Goal: Information Seeking & Learning: Check status

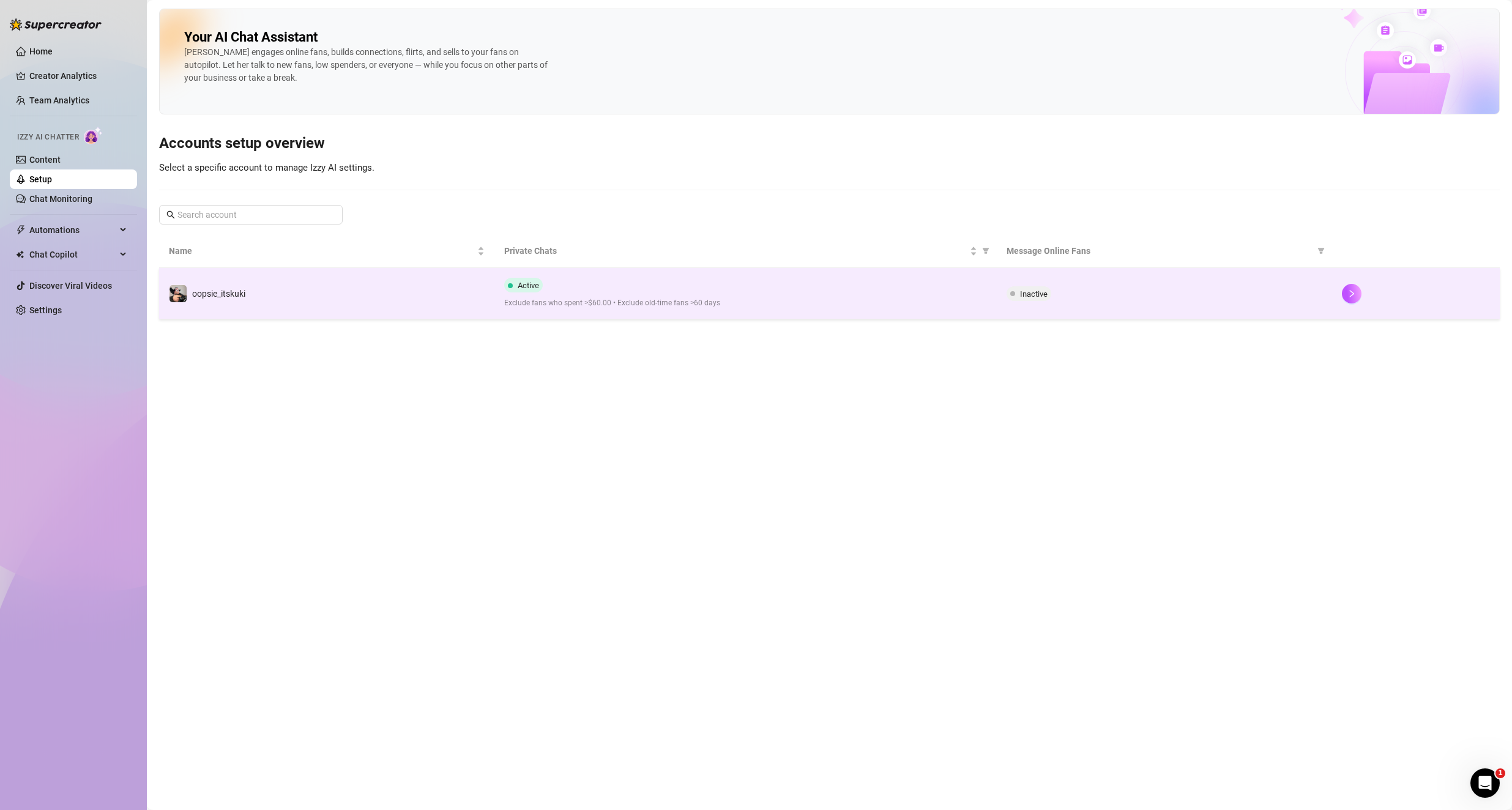
click at [814, 289] on div "Active Exclude fans who spent >$60.00 • Exclude old-time fans >60 days" at bounding box center [746, 294] width 484 height 32
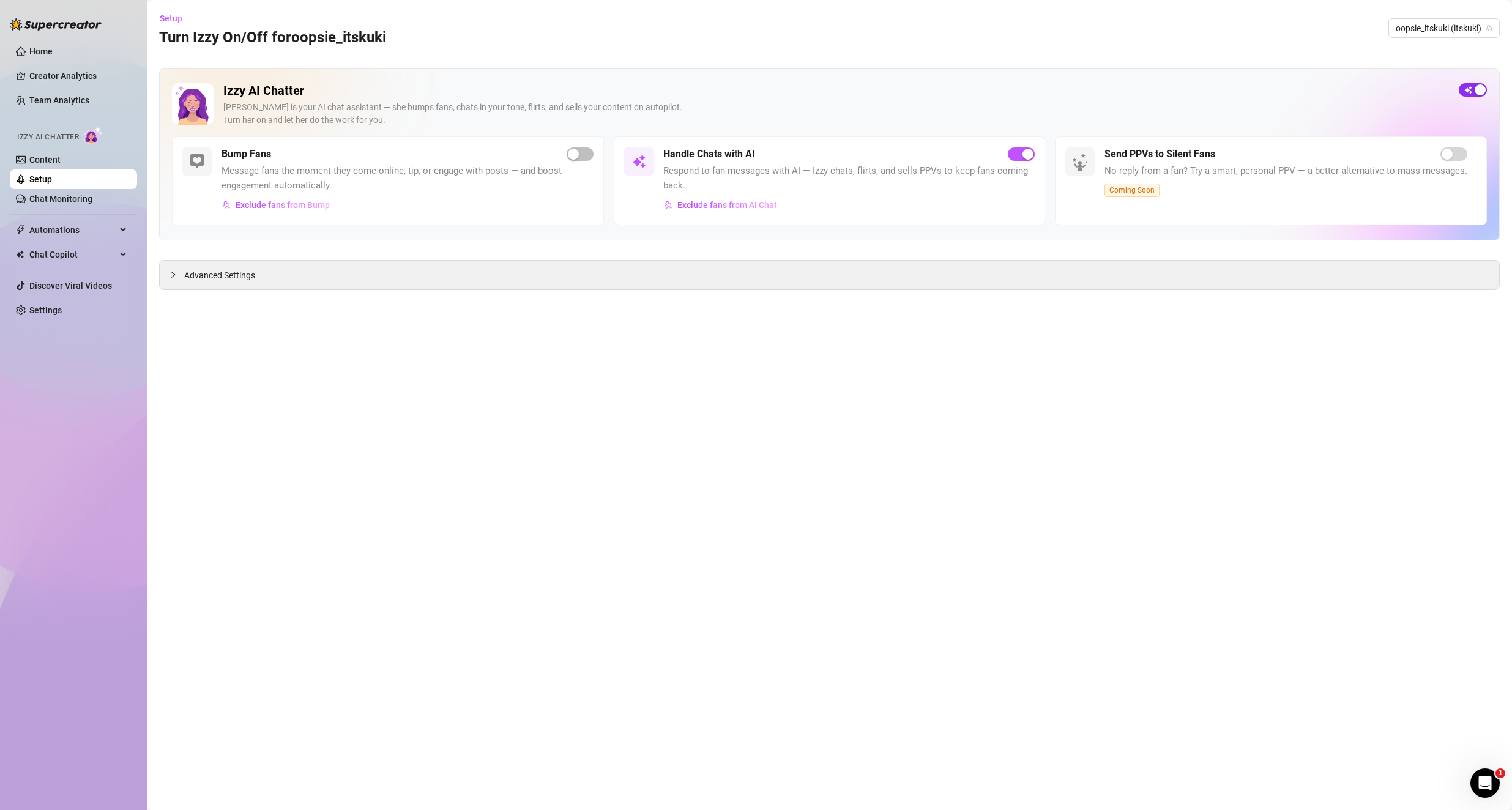
click at [1476, 86] on button "button" at bounding box center [1473, 89] width 28 height 13
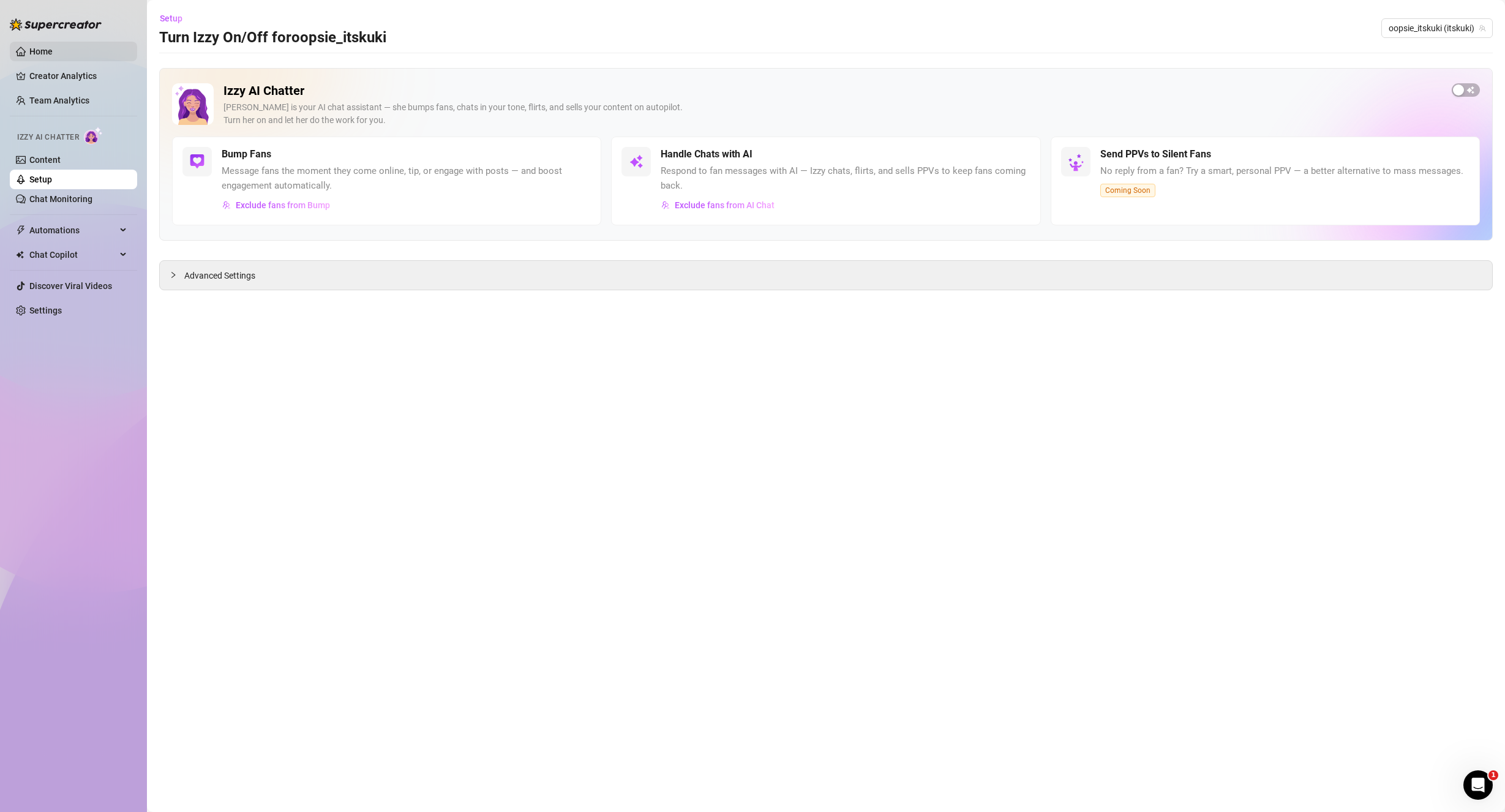
click at [53, 47] on link "Home" at bounding box center [41, 51] width 23 height 10
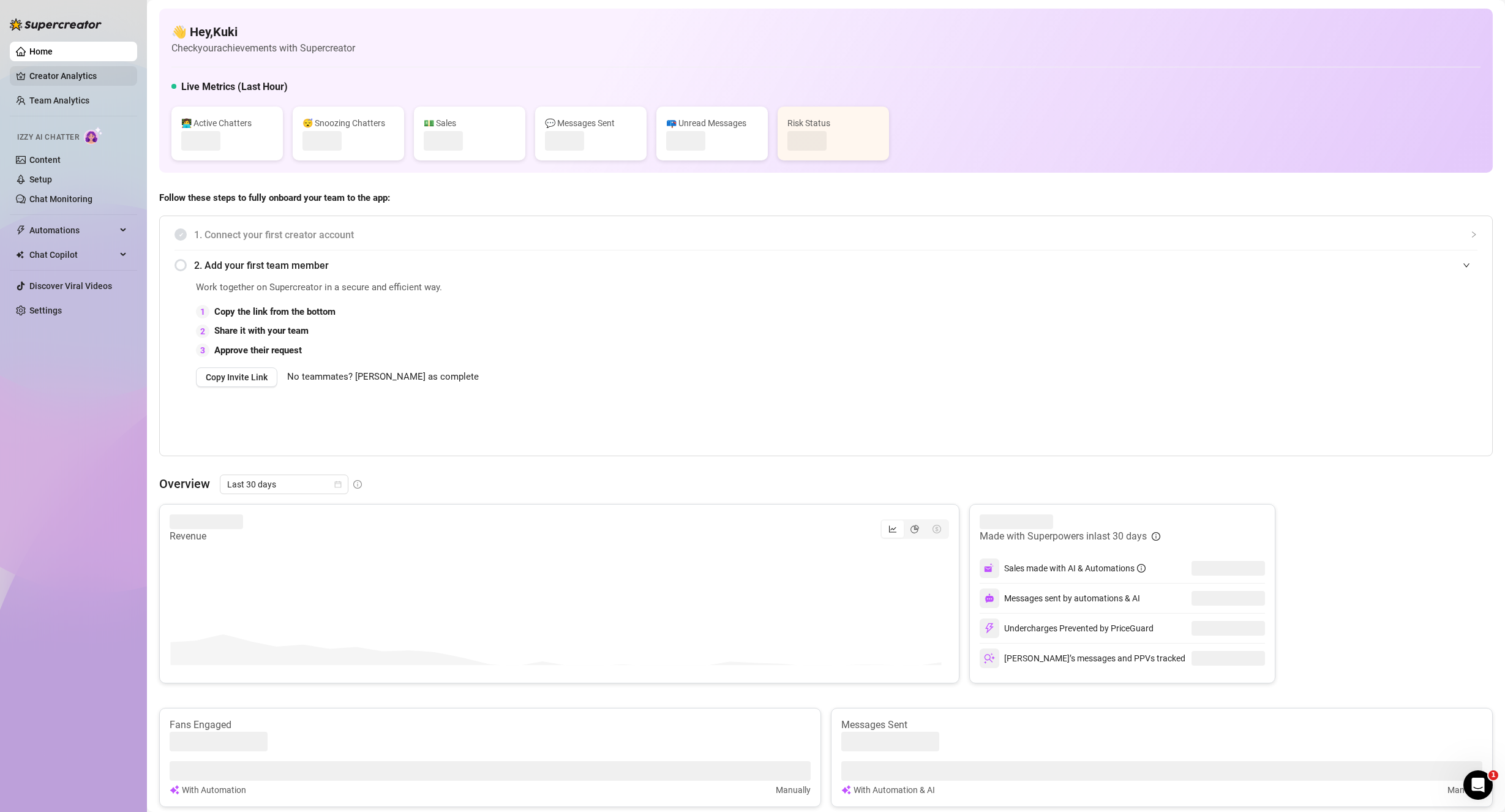
click at [63, 76] on link "Creator Analytics" at bounding box center [78, 75] width 98 height 20
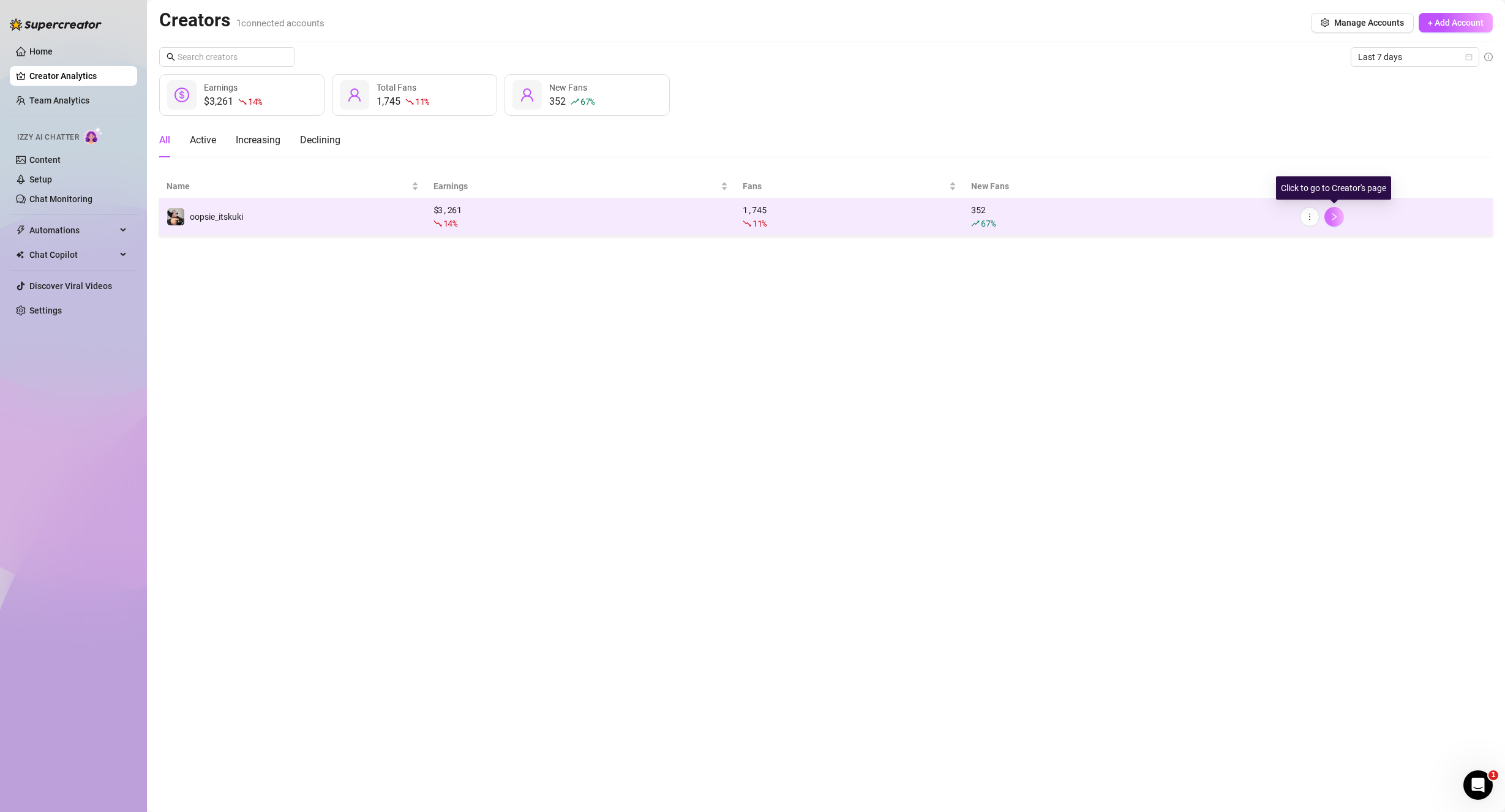
click at [1339, 217] on button "button" at bounding box center [1333, 216] width 20 height 20
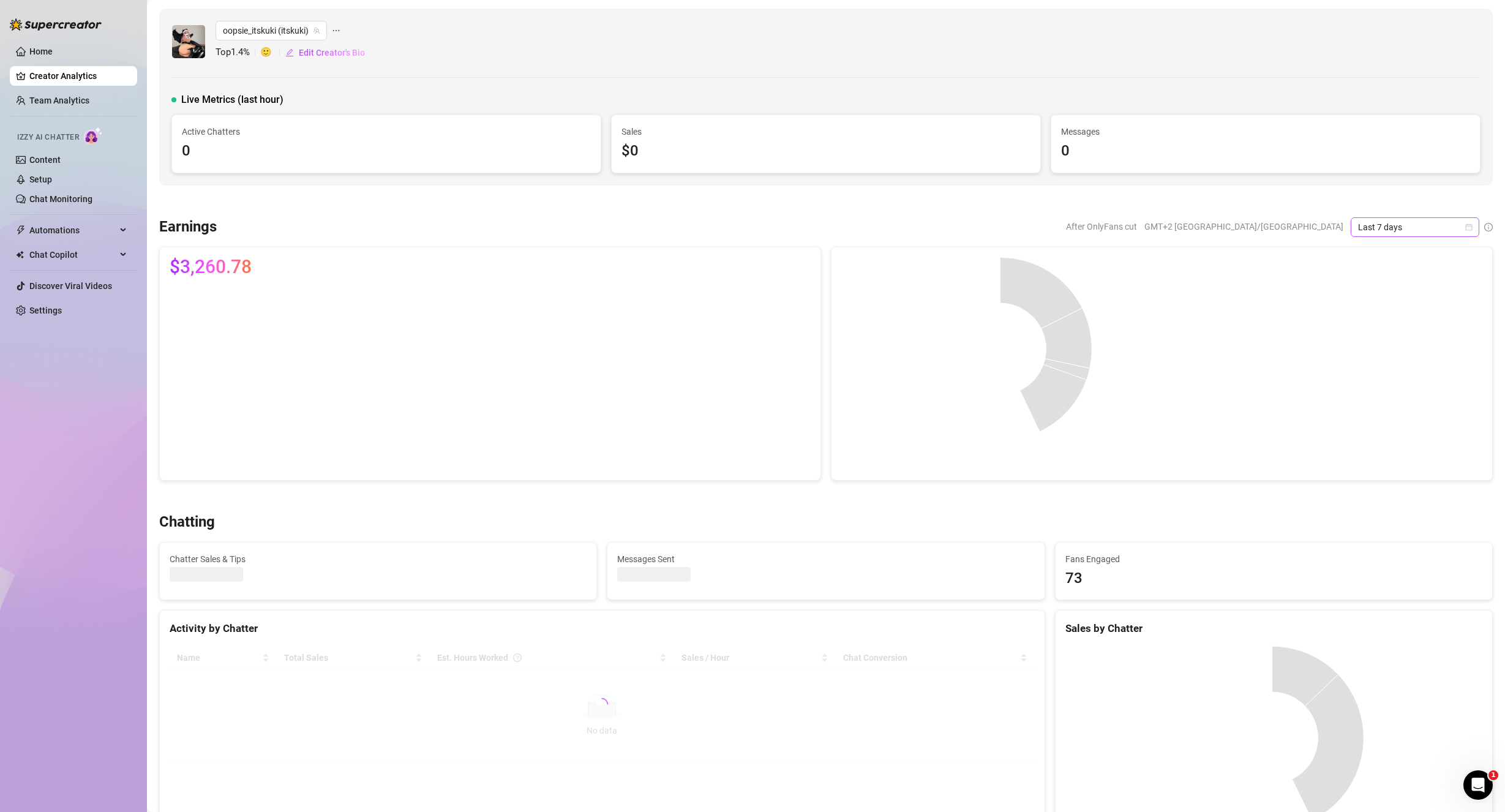
click at [1428, 228] on span "Last 7 days" at bounding box center [1415, 227] width 113 height 19
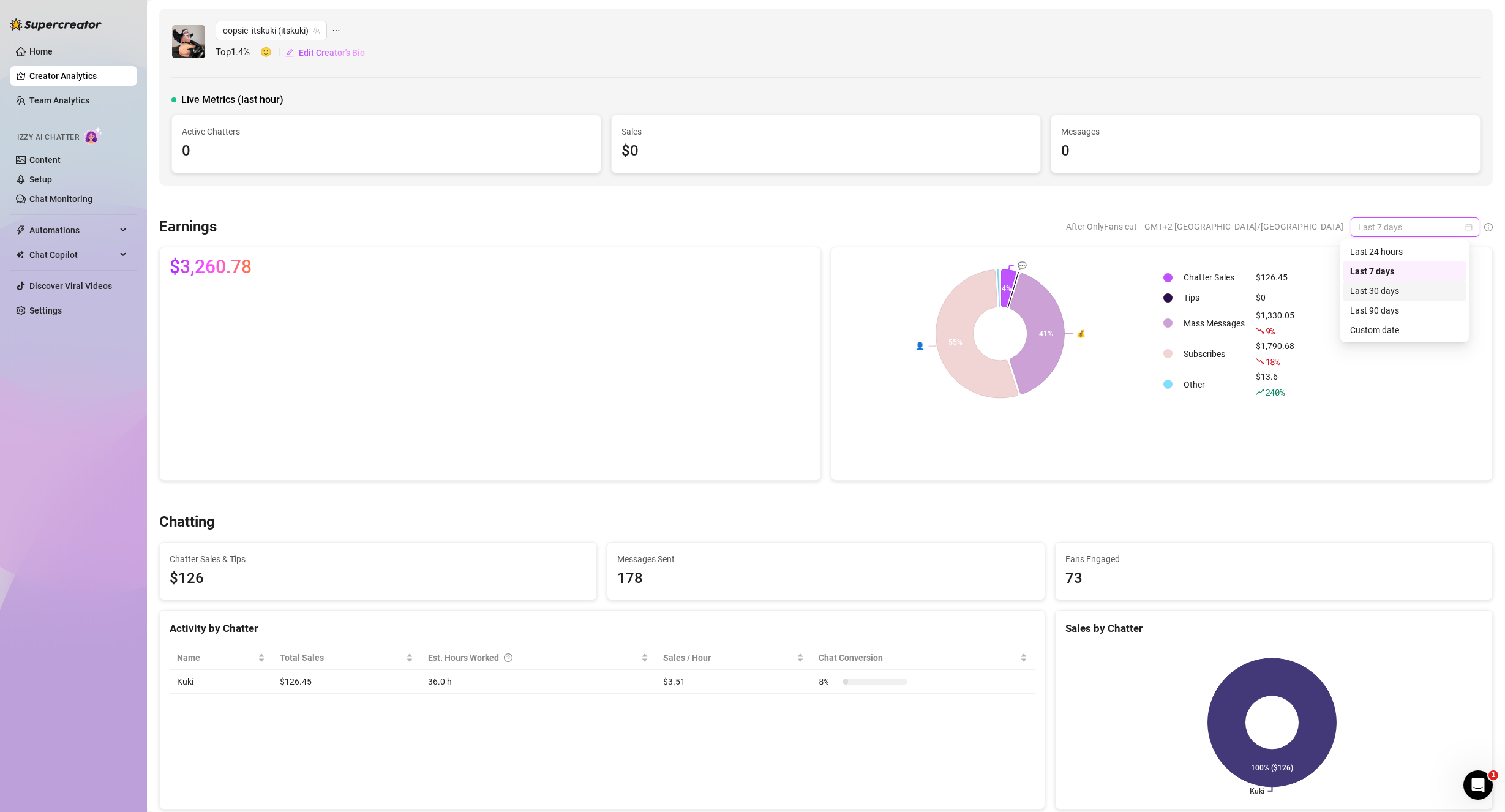
click at [1410, 293] on div "Last 30 days" at bounding box center [1404, 290] width 109 height 13
click at [1390, 221] on span "Last 30 days" at bounding box center [1415, 227] width 113 height 19
click at [1400, 331] on div "Custom date" at bounding box center [1404, 329] width 109 height 13
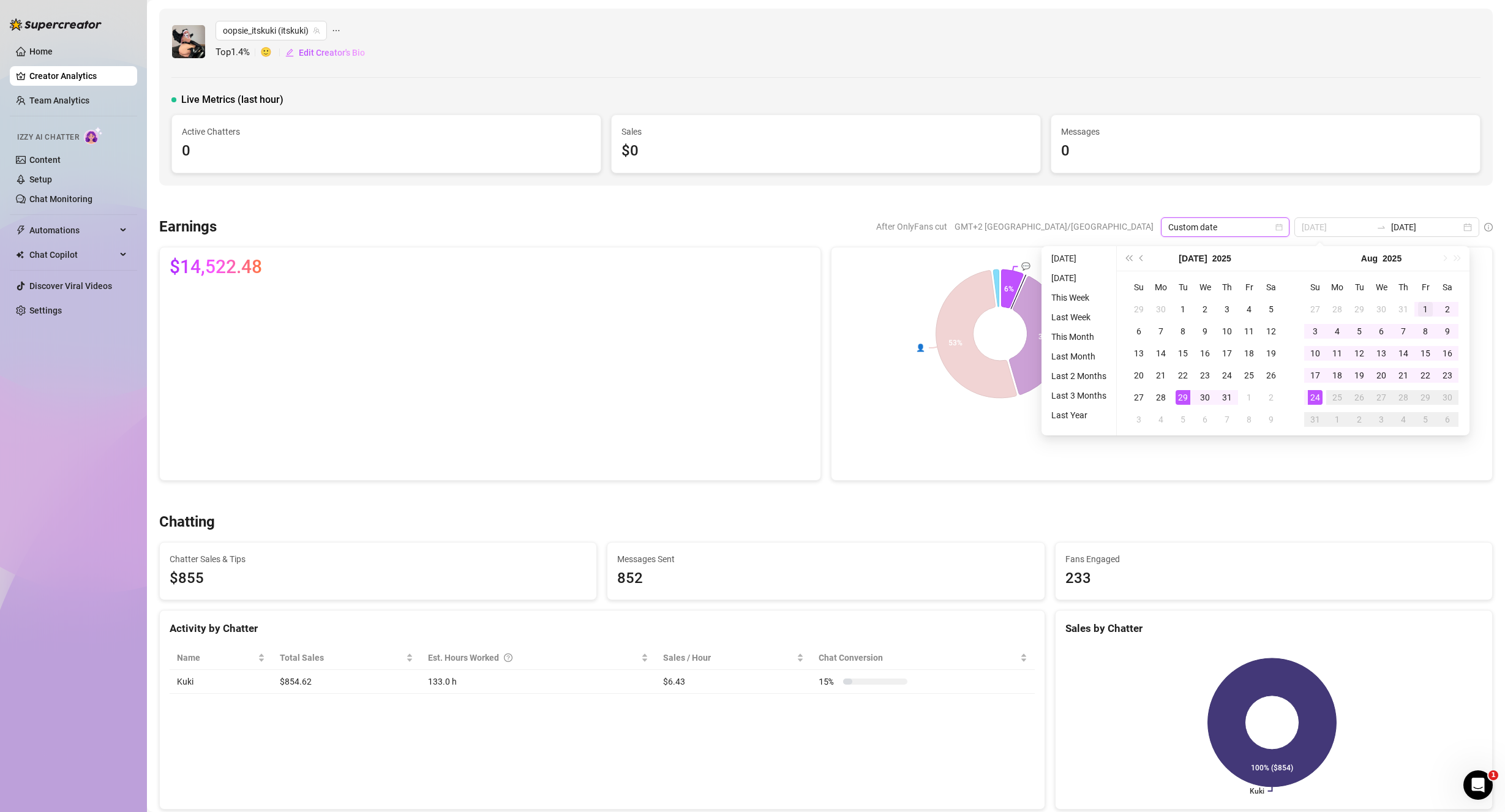
type input "[DATE]"
click at [1421, 309] on div "1" at bounding box center [1425, 309] width 15 height 15
type input "[DATE]"
click at [1316, 402] on div "24" at bounding box center [1315, 397] width 15 height 15
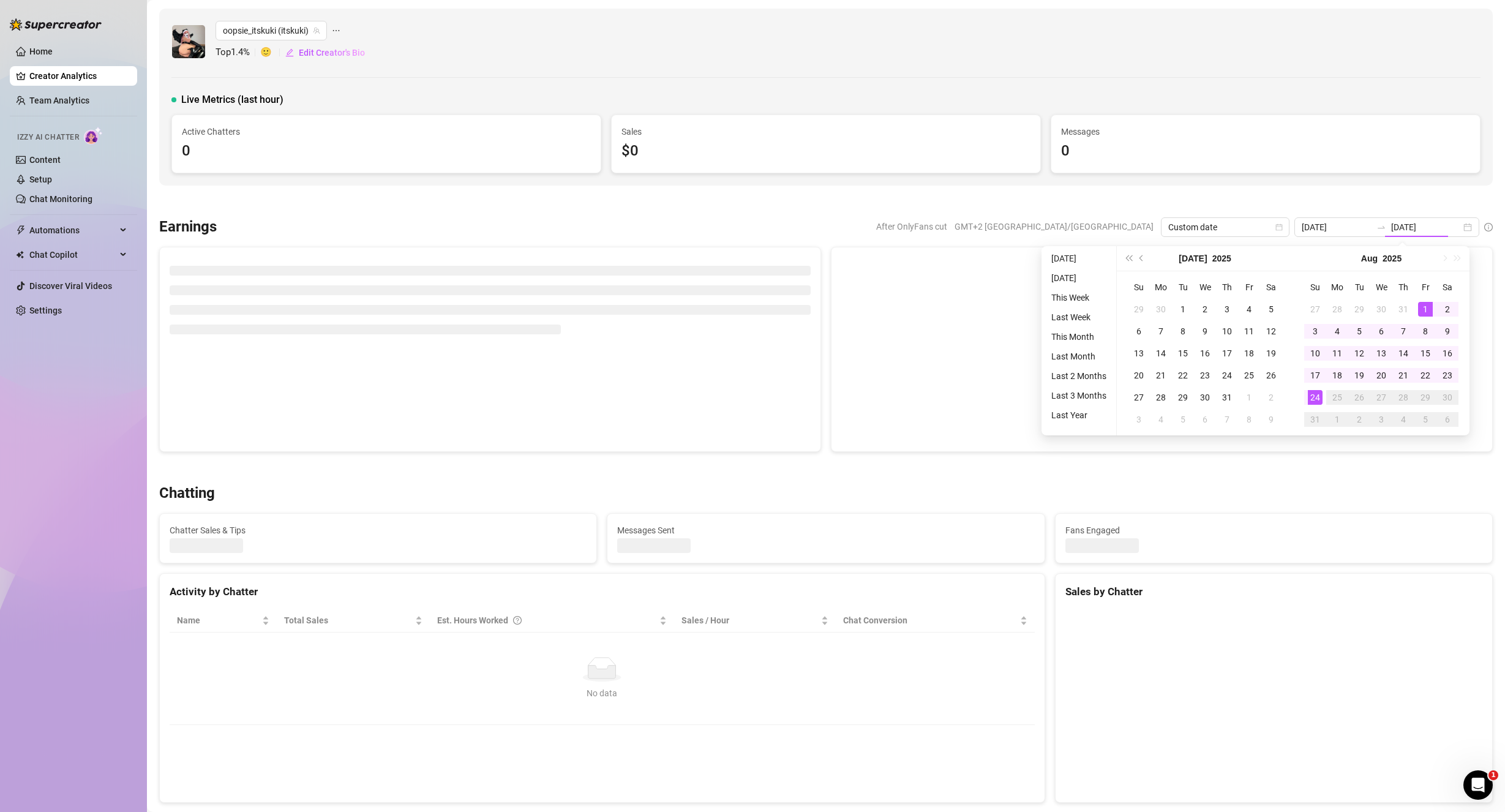
type input "[DATE]"
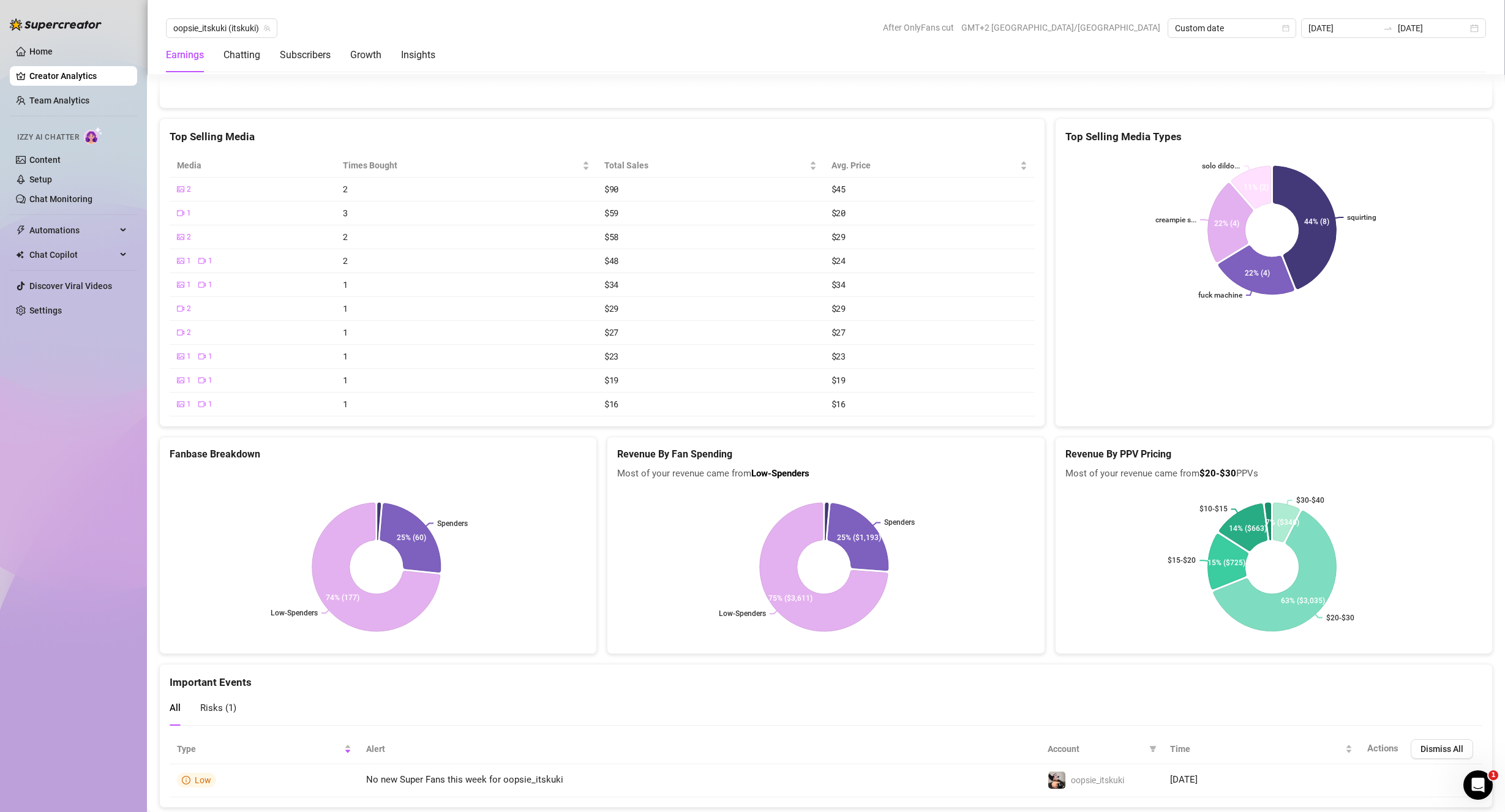
scroll to position [2303, 0]
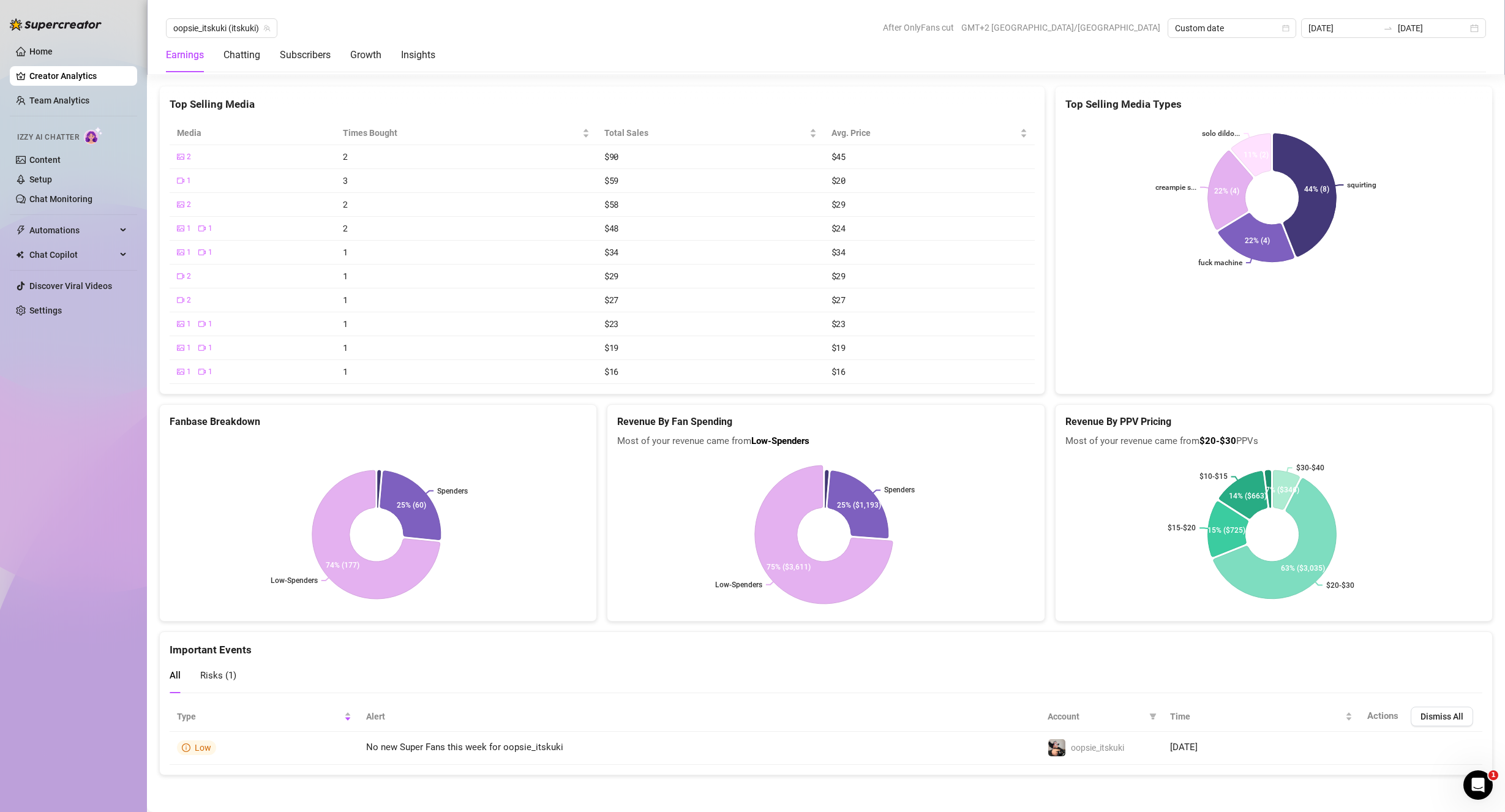
click at [864, 563] on icon at bounding box center [823, 534] width 138 height 139
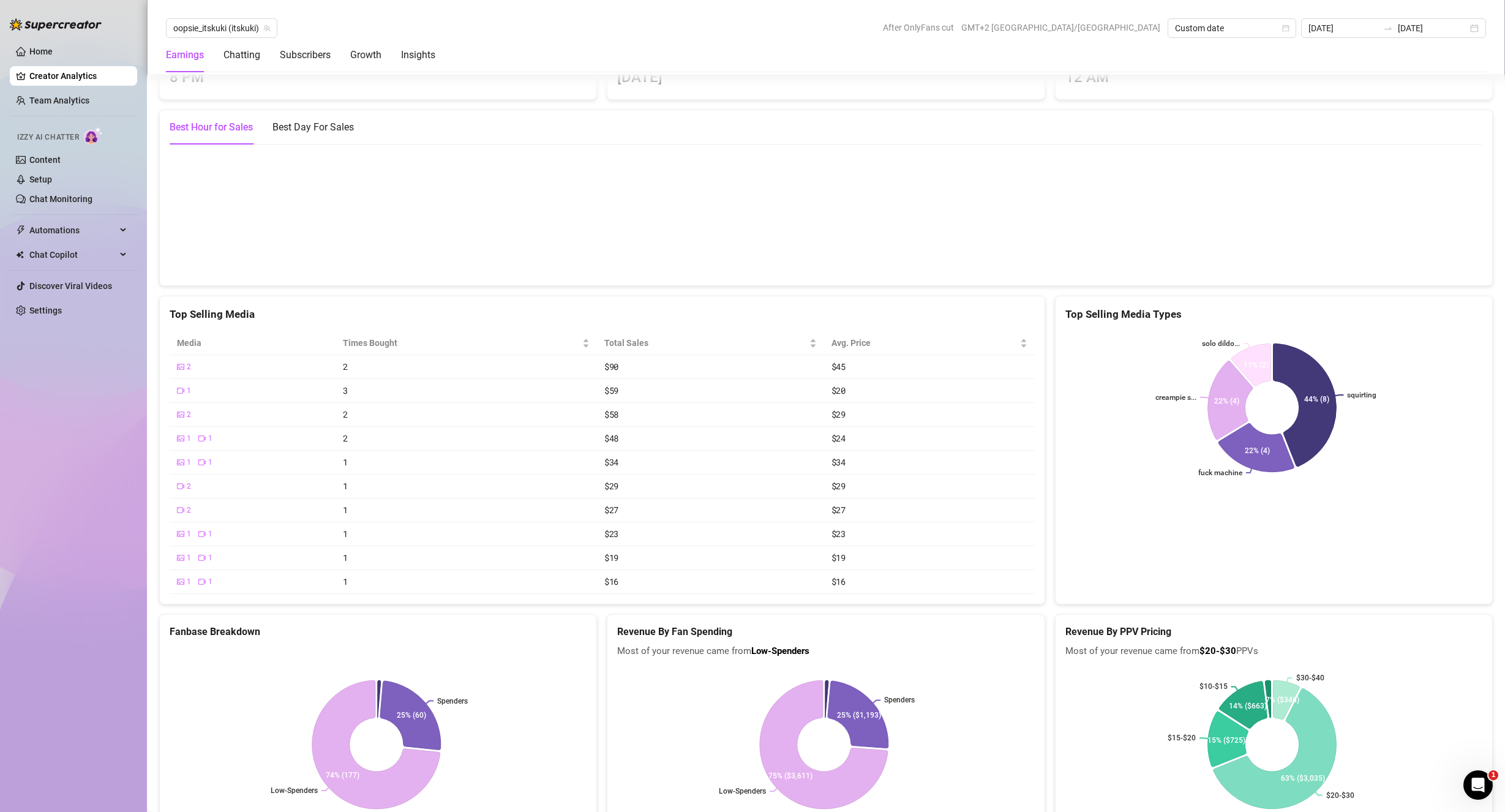
scroll to position [2030, 0]
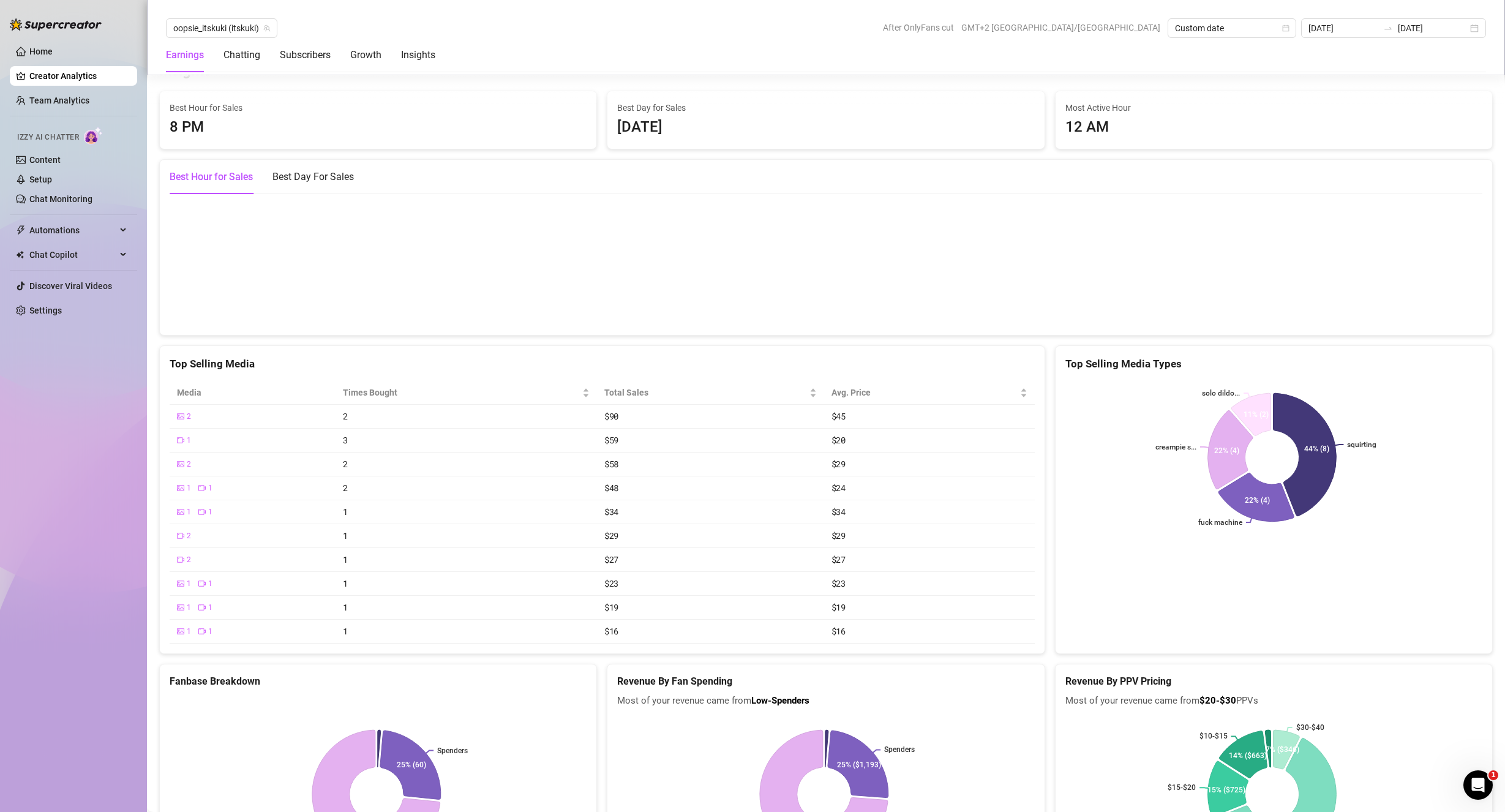
drag, startPoint x: 785, startPoint y: 564, endPoint x: 820, endPoint y: 512, distance: 62.7
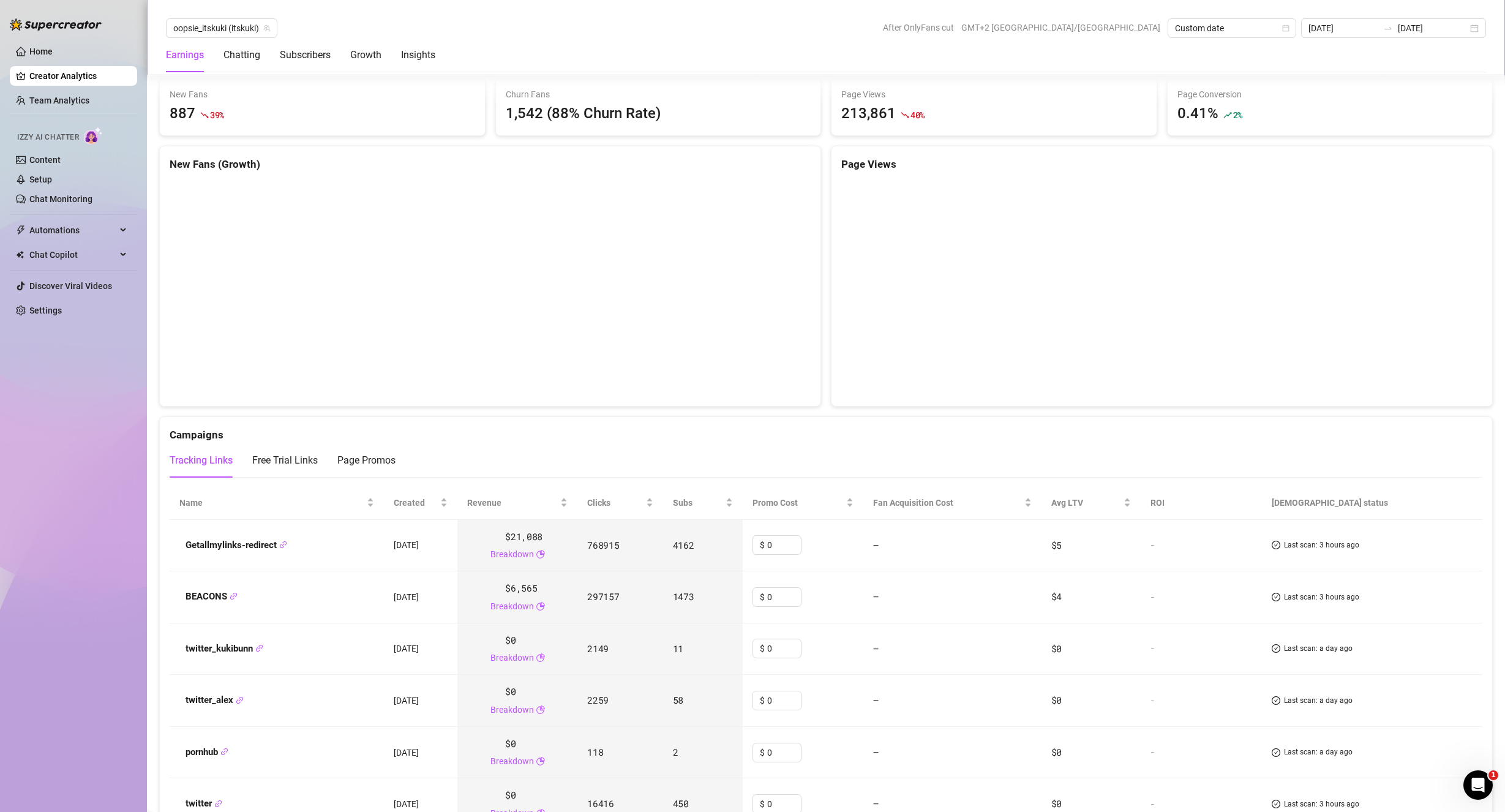
scroll to position [1080, 0]
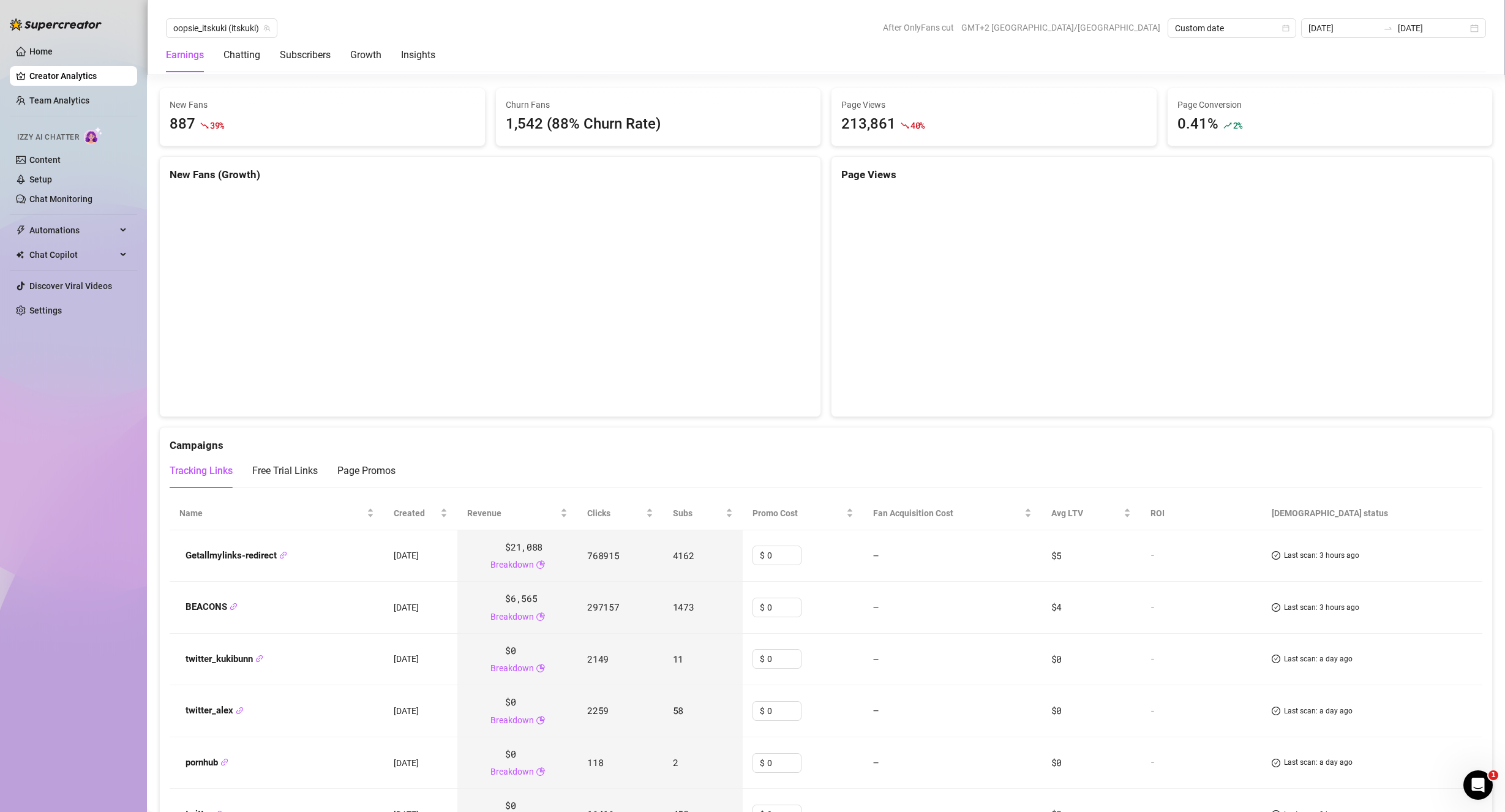
drag, startPoint x: 711, startPoint y: 544, endPoint x: 710, endPoint y: 516, distance: 28.0
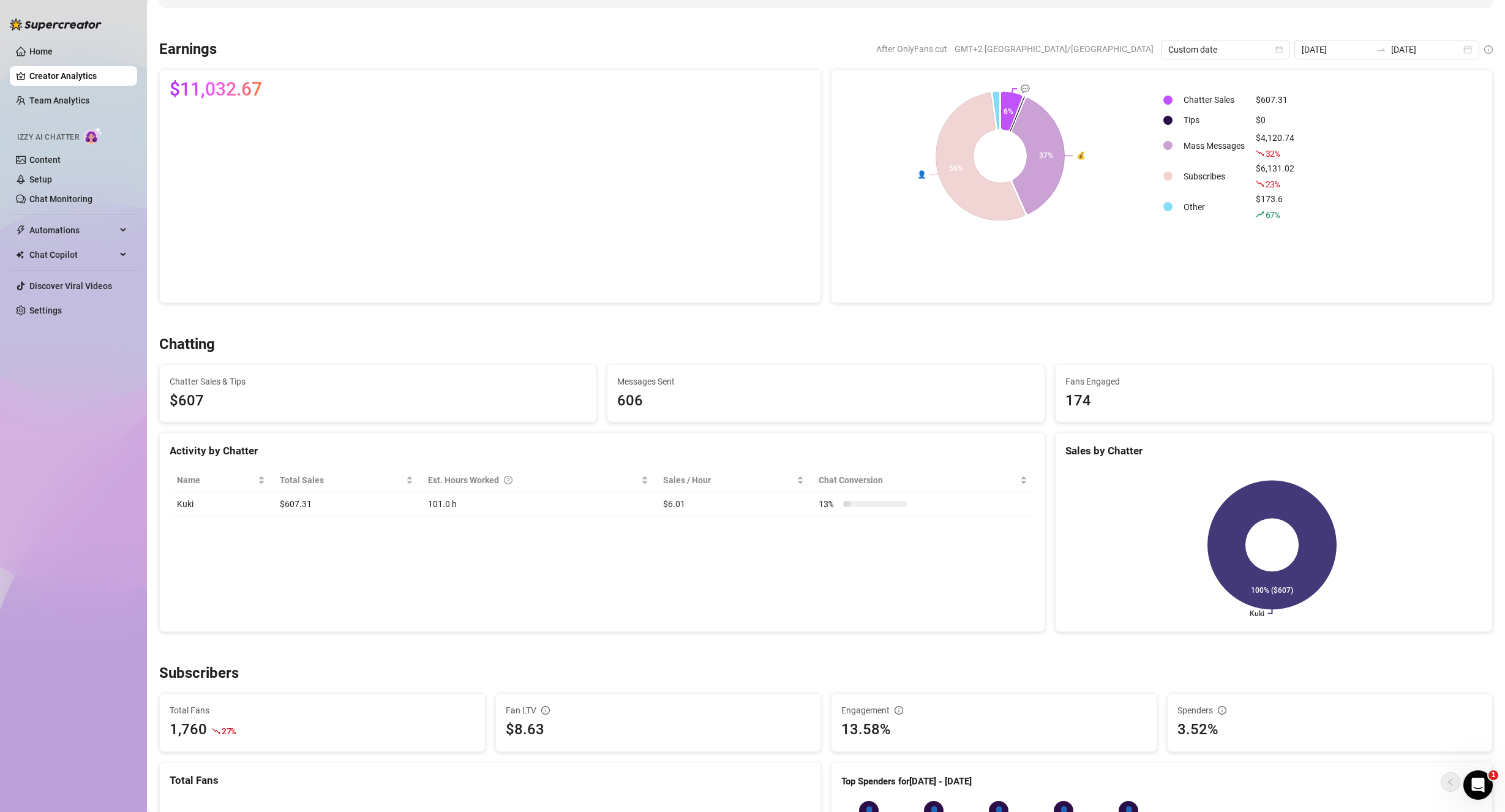
scroll to position [0, 0]
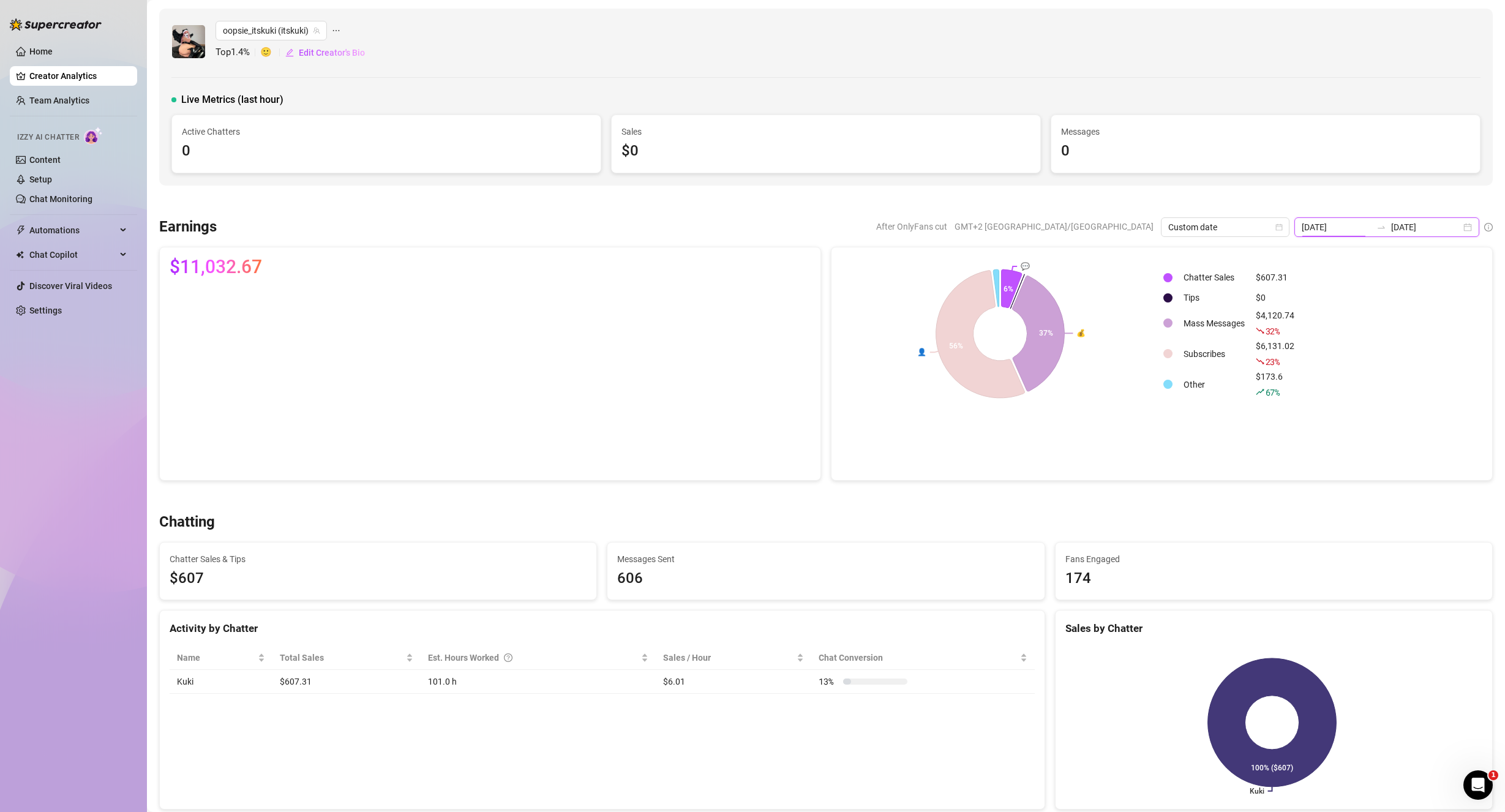
click at [1336, 225] on input "[DATE]" at bounding box center [1336, 227] width 70 height 13
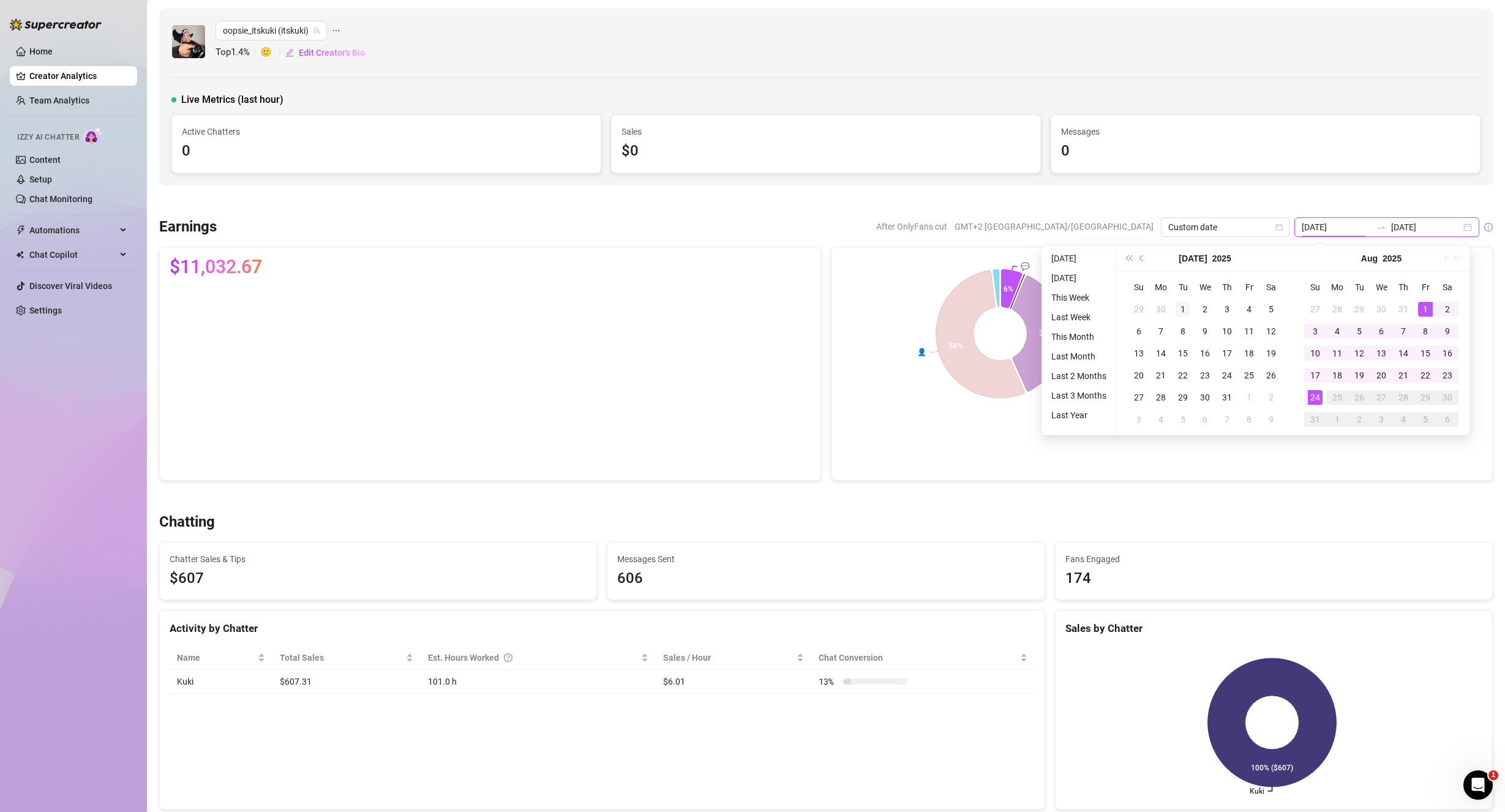
type input "[DATE]"
click at [1184, 309] on div "1" at bounding box center [1182, 309] width 15 height 15
type input "[DATE]"
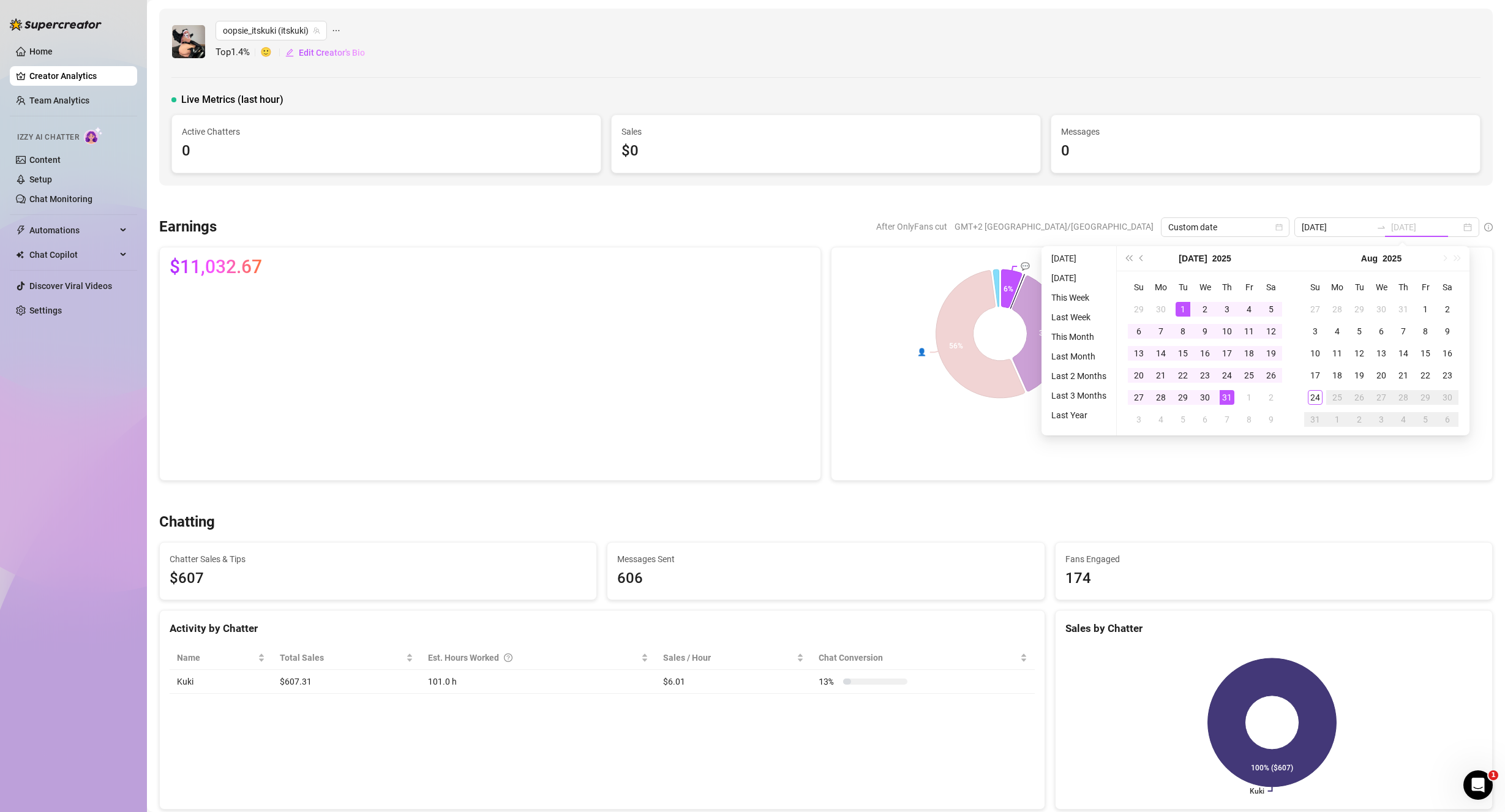
click at [1223, 399] on div "31" at bounding box center [1227, 397] width 15 height 15
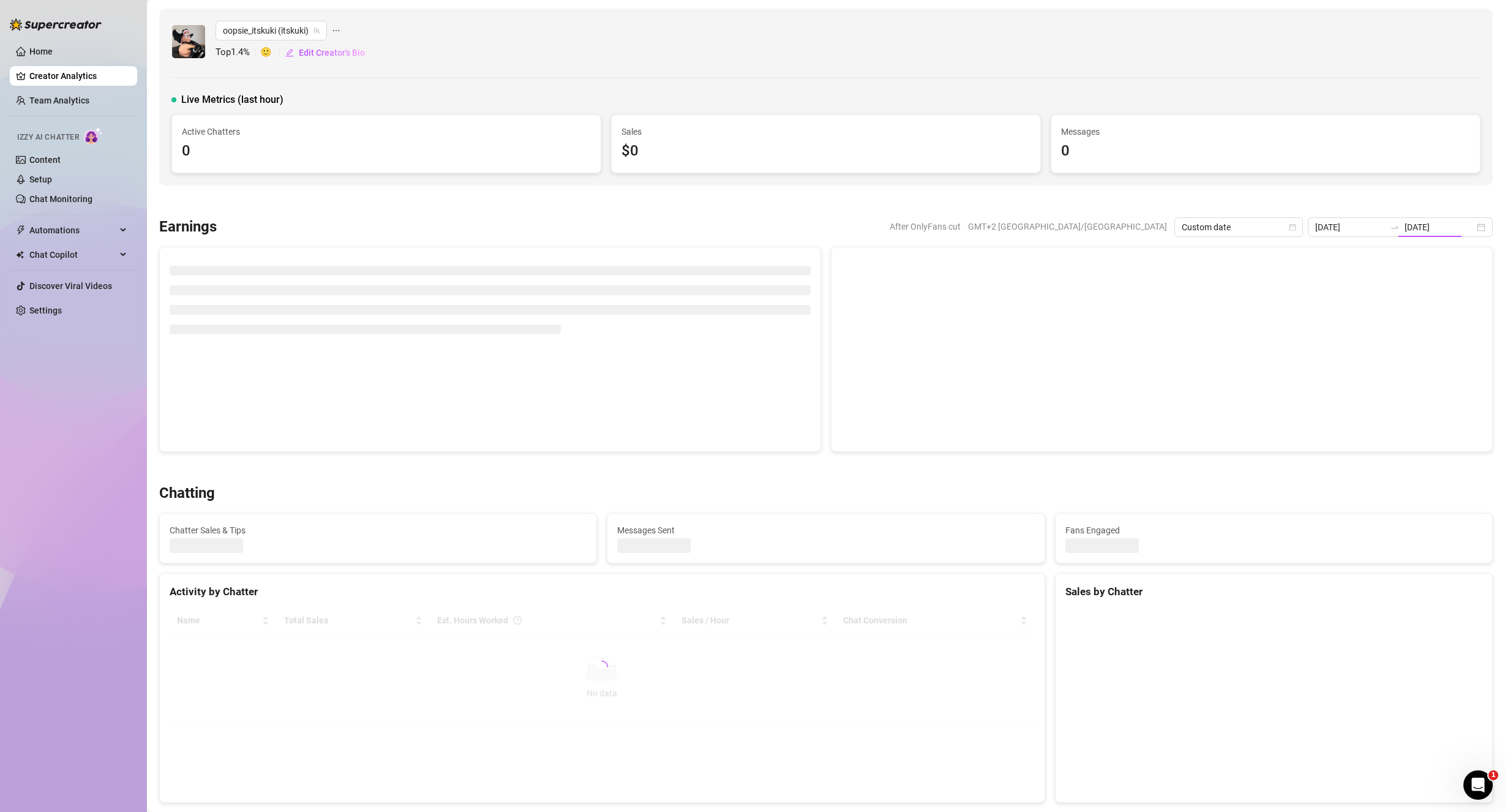
type input "[DATE]"
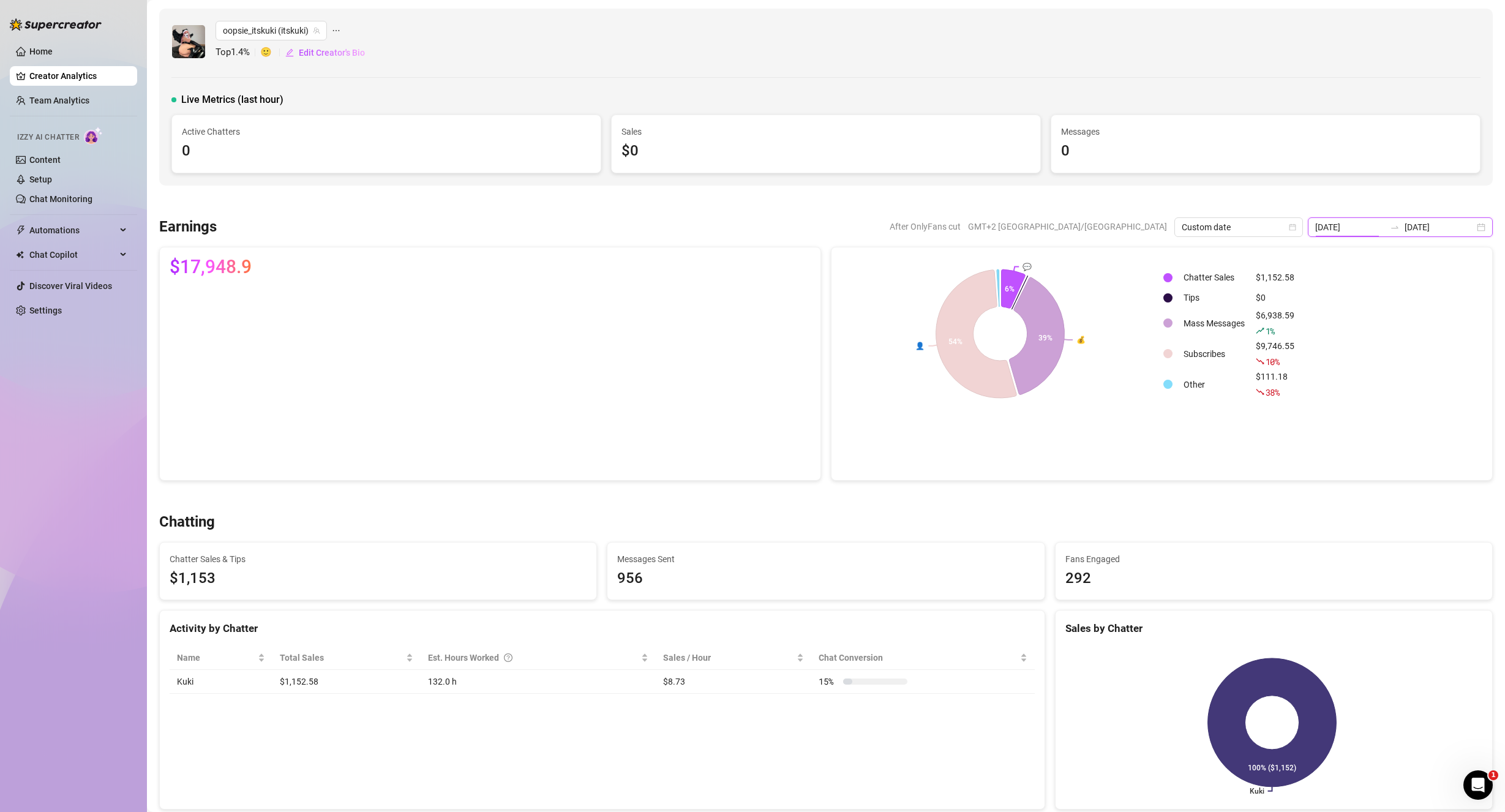
click at [1352, 228] on input "[DATE]" at bounding box center [1350, 227] width 70 height 13
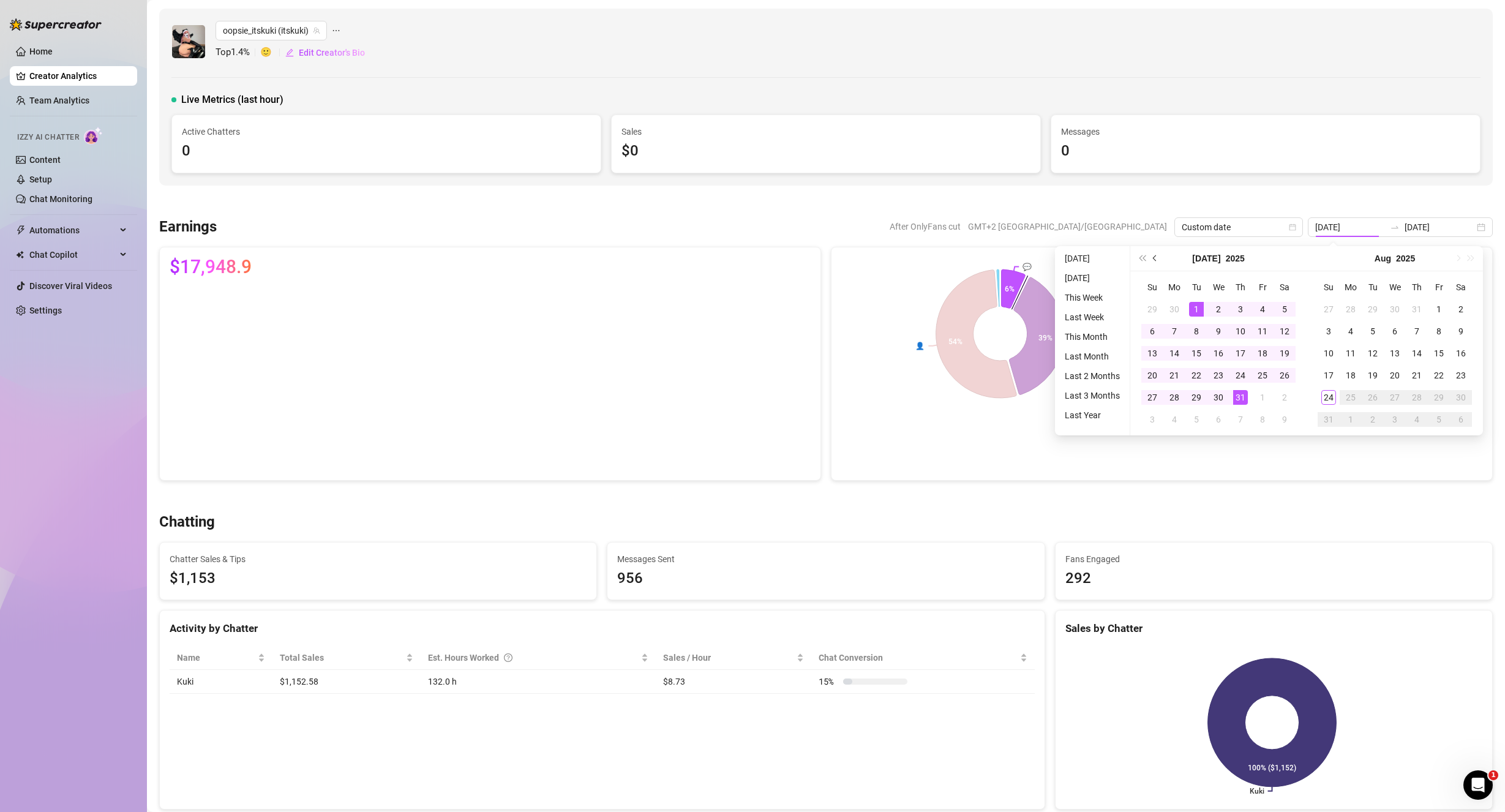
click at [1152, 260] on button "Previous month (PageUp)" at bounding box center [1155, 259] width 13 height 24
type input "[DATE]"
click at [1152, 311] on div "1" at bounding box center [1152, 309] width 15 height 15
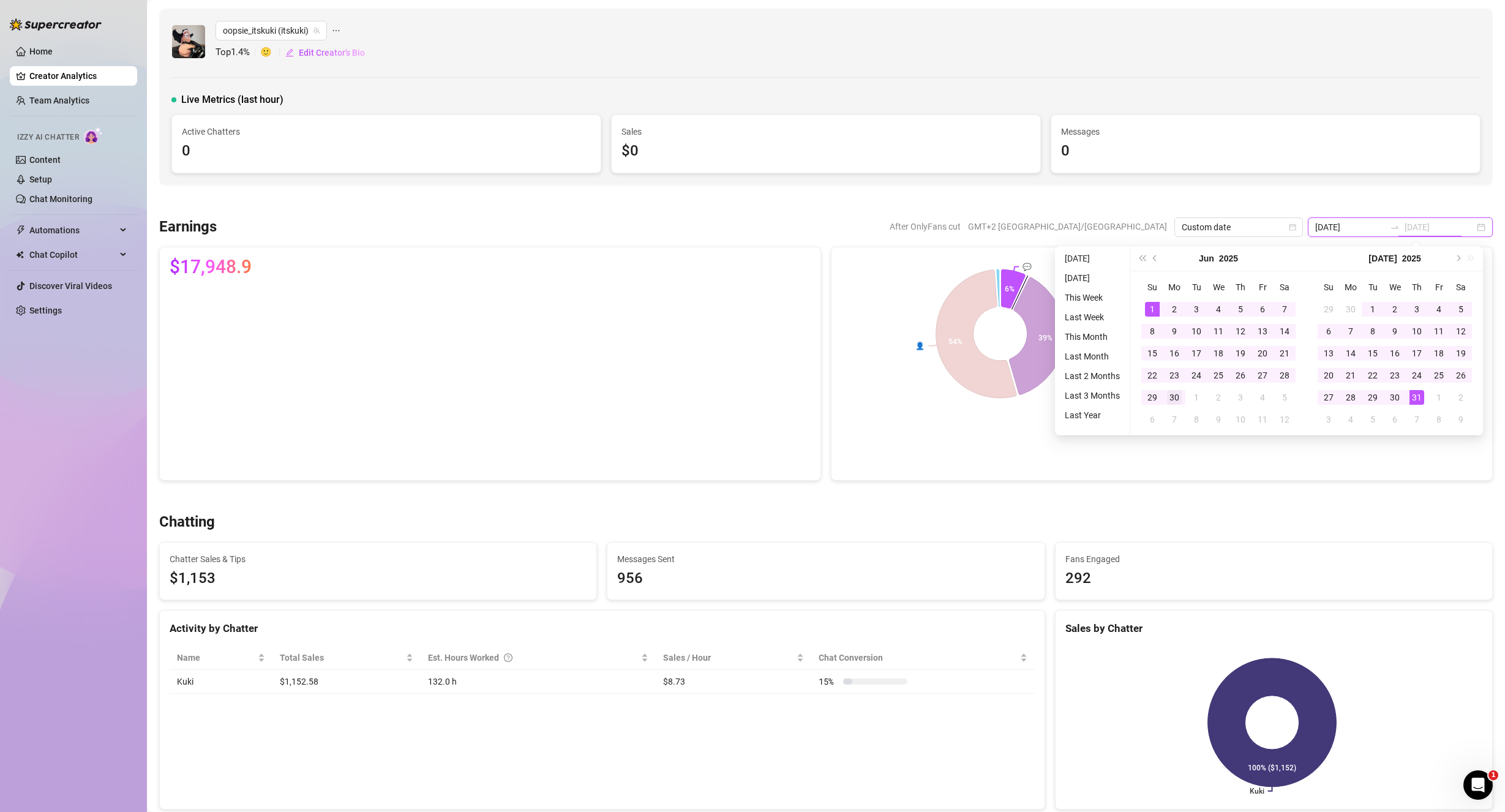
type input "[DATE]"
click at [1175, 399] on div "30" at bounding box center [1174, 397] width 15 height 15
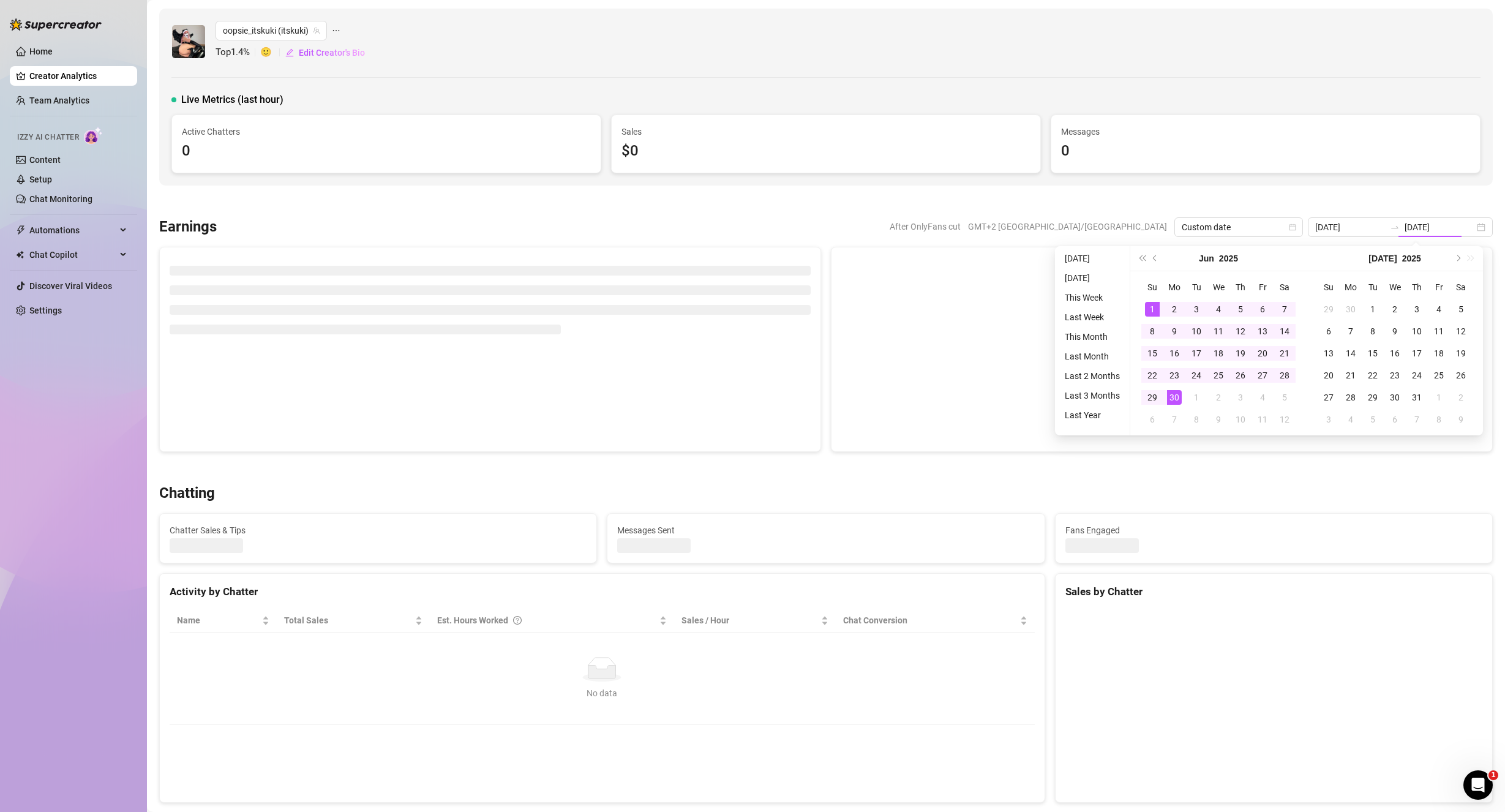
type input "[DATE]"
